Goal: Find contact information: Find contact information

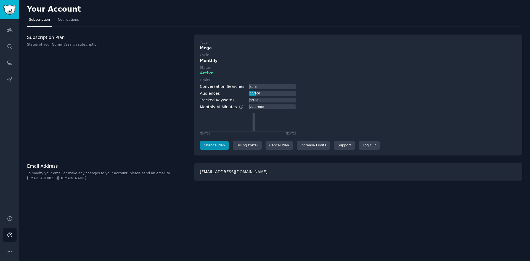
drag, startPoint x: 267, startPoint y: 210, endPoint x: 247, endPoint y: 209, distance: 20.2
click at [222, 200] on div "Your Account Subscription Notifications Subscription Plan Status of your GummyS…" at bounding box center [274, 130] width 510 height 261
click at [119, 200] on div "Your Account Subscription Notifications Subscription Plan Status of your GummyS…" at bounding box center [274, 130] width 510 height 261
click at [9, 2] on link "Sidebar" at bounding box center [9, 9] width 19 height 19
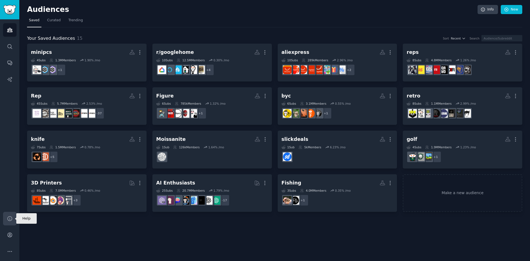
click at [10, 215] on link "Help" at bounding box center [10, 219] width 14 height 14
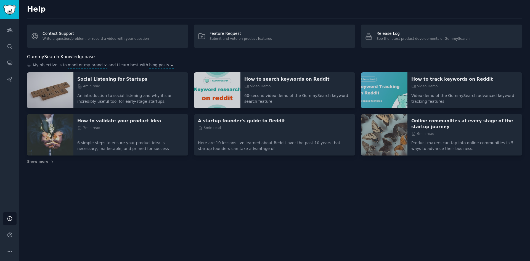
click at [289, 214] on div "Help Contact Support Write a question/problem, or record a video with your ques…" at bounding box center [274, 130] width 510 height 261
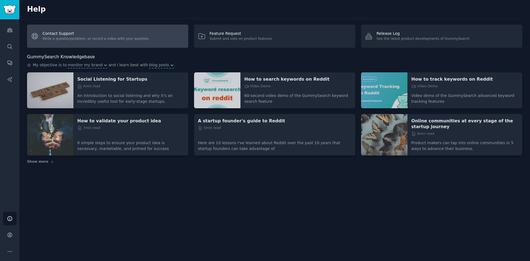
click at [145, 33] on link "Contact Support Write a question/problem, or record a video with your question" at bounding box center [107, 36] width 161 height 23
click at [43, 34] on link "Contact Support Write a question/problem, or record a video with your question" at bounding box center [107, 36] width 161 height 23
click at [97, 35] on link "Contact Support Write a question/problem, or record a video with your question" at bounding box center [107, 36] width 161 height 23
click at [67, 39] on link "Contact Support Write a question/problem, or record a video with your question" at bounding box center [107, 36] width 161 height 23
click at [93, 36] on link "Contact Support Write a question/problem, or record a video with your question" at bounding box center [107, 36] width 161 height 23
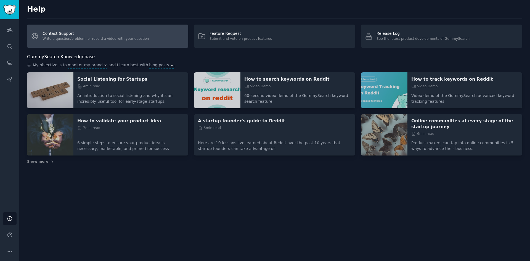
click at [94, 37] on link "Contact Support Write a question/problem, or record a video with your question" at bounding box center [107, 36] width 161 height 23
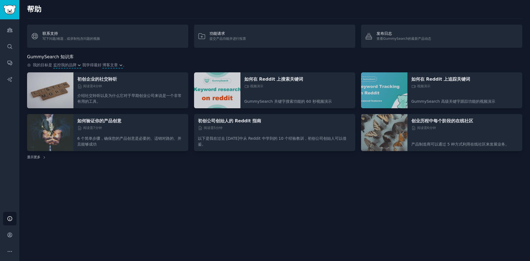
click at [63, 190] on div "帮助 联系支持 写下问题/难题，或录制包含问题的视频 功能请求 提交产品功能并进行投票 发布日志 查看GummySearch的最新产品动态 GummySear…" at bounding box center [274, 130] width 510 height 261
click at [6, 236] on link "帐户" at bounding box center [10, 235] width 14 height 14
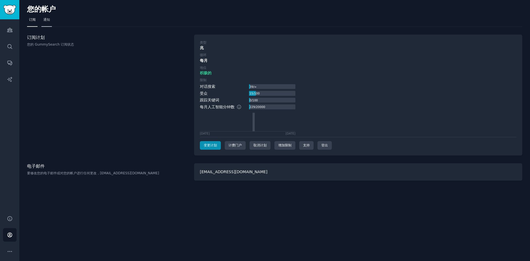
click at [49, 20] on font "通知" at bounding box center [46, 20] width 7 height 4
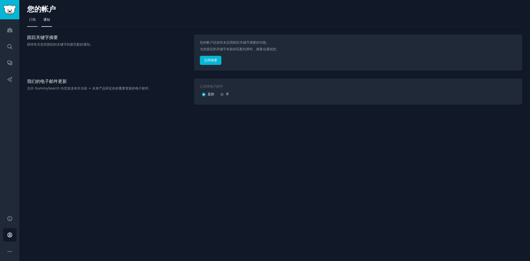
click at [29, 20] on font "订阅" at bounding box center [32, 20] width 7 height 4
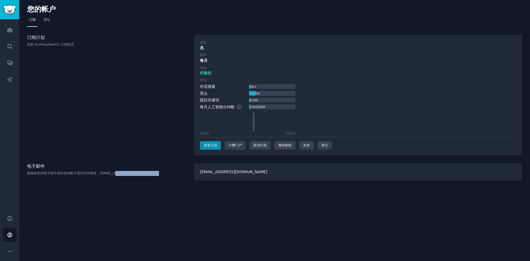
drag, startPoint x: 129, startPoint y: 174, endPoint x: 169, endPoint y: 173, distance: 39.7
click at [170, 173] on p "要修改您的电子邮件或对您的帐户进行任何更改，[EMAIL_ADDRESS][DOMAIN_NAME]" at bounding box center [107, 173] width 161 height 5
copy font "[EMAIL_ADDRESS][DOMAIN_NAME]"
